Goal: Obtain resource: Obtain resource

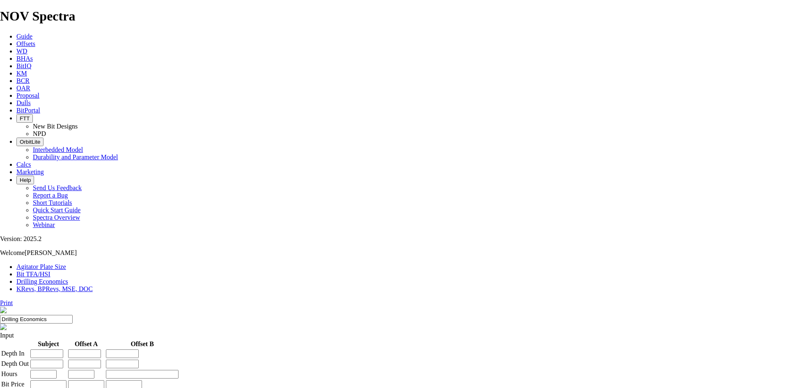
click at [35, 40] on link "Offsets" at bounding box center [25, 43] width 19 height 7
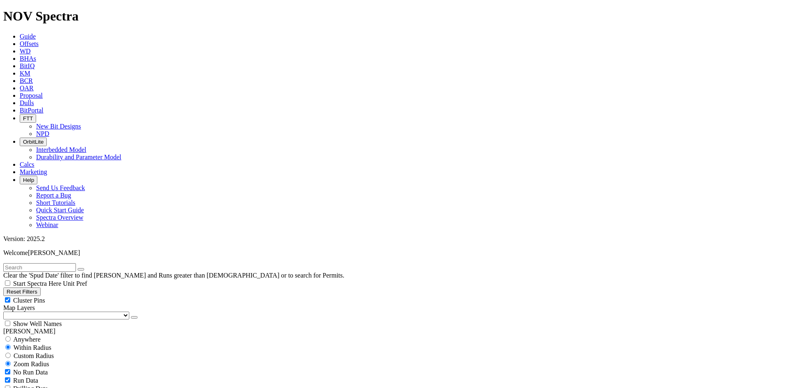
scroll to position [246, 0]
select select "6.75"
checkbox input "false"
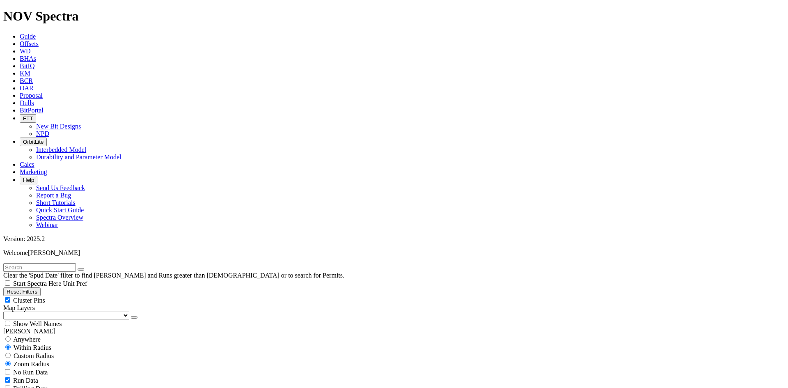
select select "? number:6.75 ?"
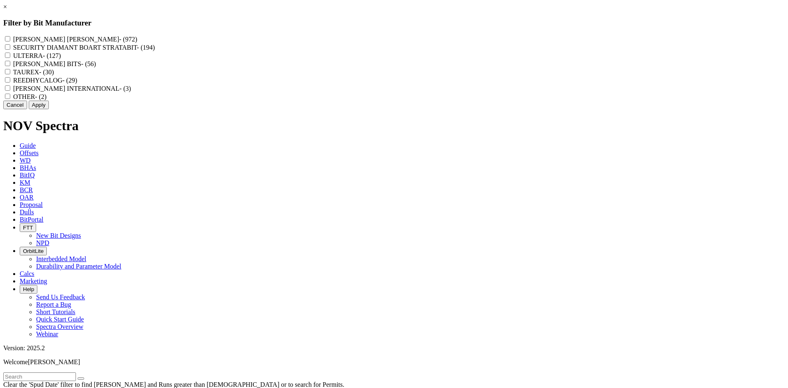
click at [10, 82] on input "REEDHYCALOG - (29)" at bounding box center [7, 79] width 5 height 5
checkbox input "true"
click at [49, 109] on button "Apply" at bounding box center [39, 105] width 20 height 9
